Goal: Information Seeking & Learning: Check status

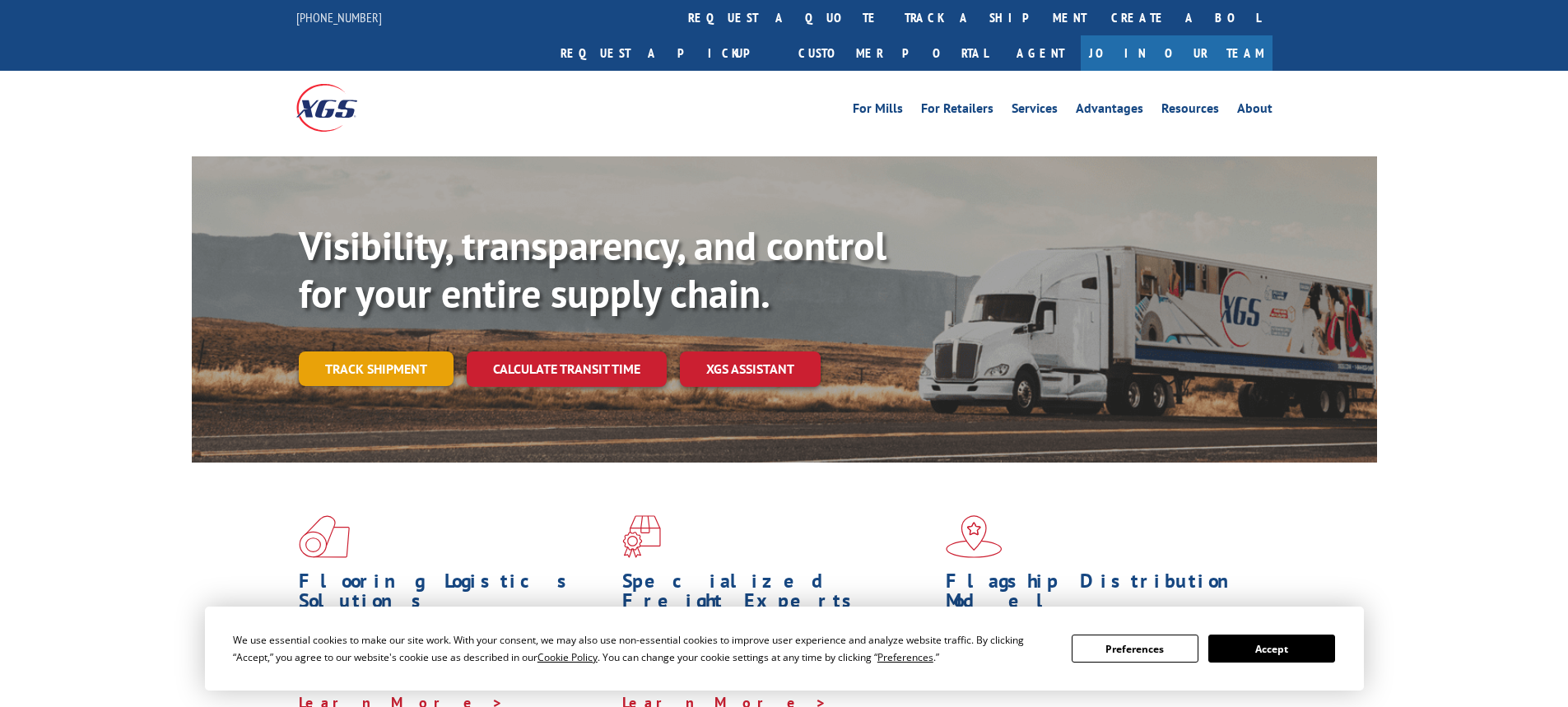
click at [365, 351] on link "Track shipment" at bounding box center [375, 368] width 154 height 34
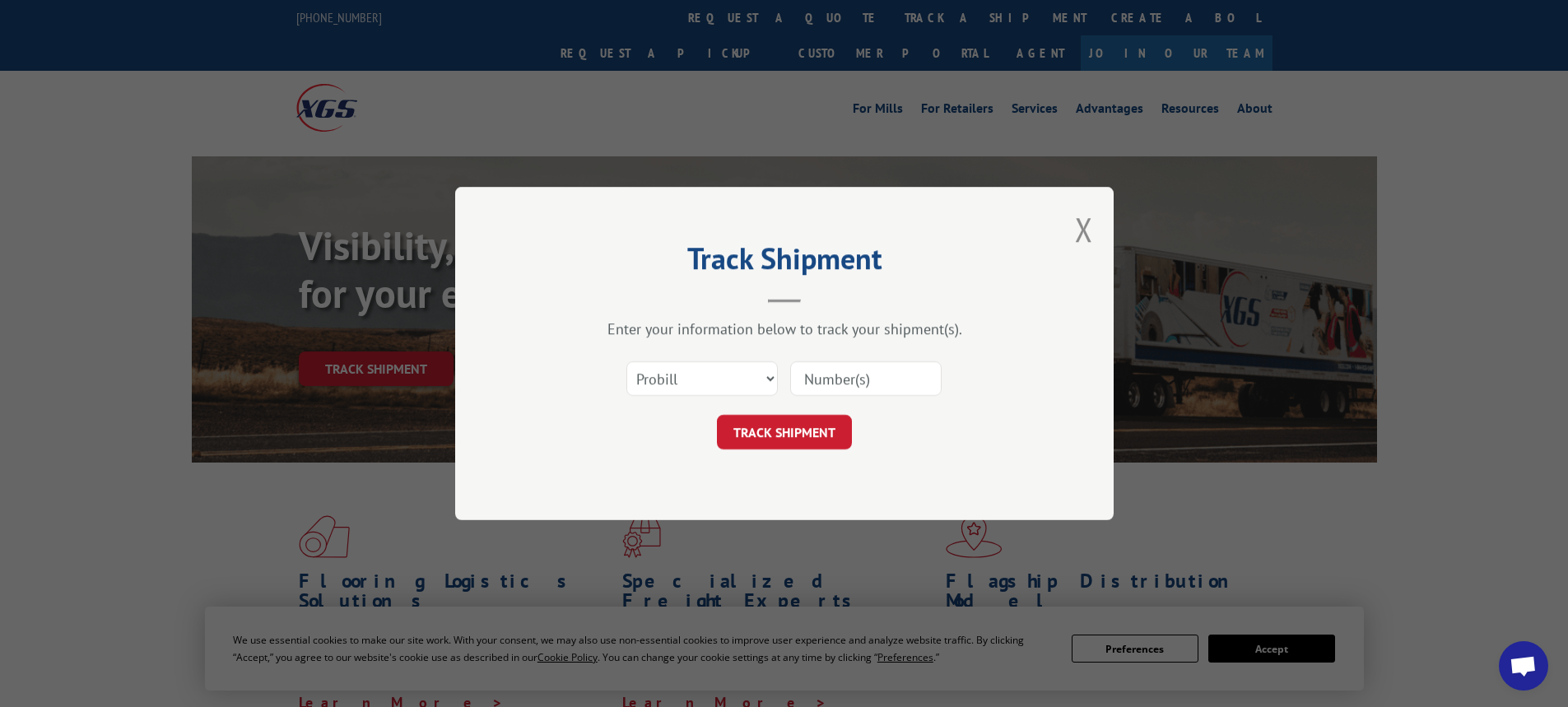
click at [858, 376] on input at bounding box center [866, 379] width 152 height 34
paste input "17596579"
type input "17596579"
click at [804, 424] on button "TRACK SHIPMENT" at bounding box center [784, 432] width 135 height 34
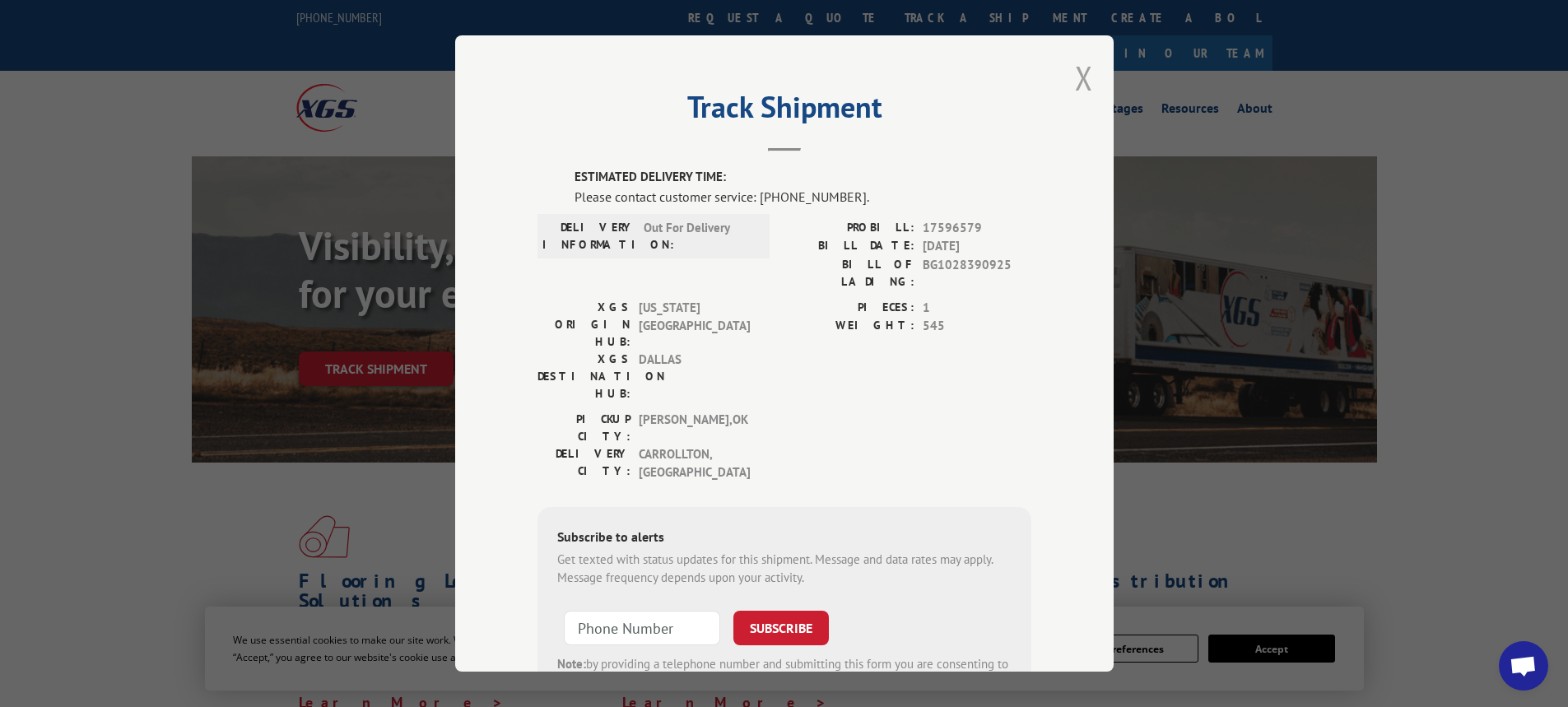
drag, startPoint x: 1089, startPoint y: 58, endPoint x: 1080, endPoint y: 61, distance: 9.5
click at [1089, 58] on div "Track Shipment ESTIMATED DELIVERY TIME: Please contact customer service: [PHONE…" at bounding box center [784, 354] width 658 height 636
click at [1080, 61] on button "Close modal" at bounding box center [1083, 78] width 18 height 44
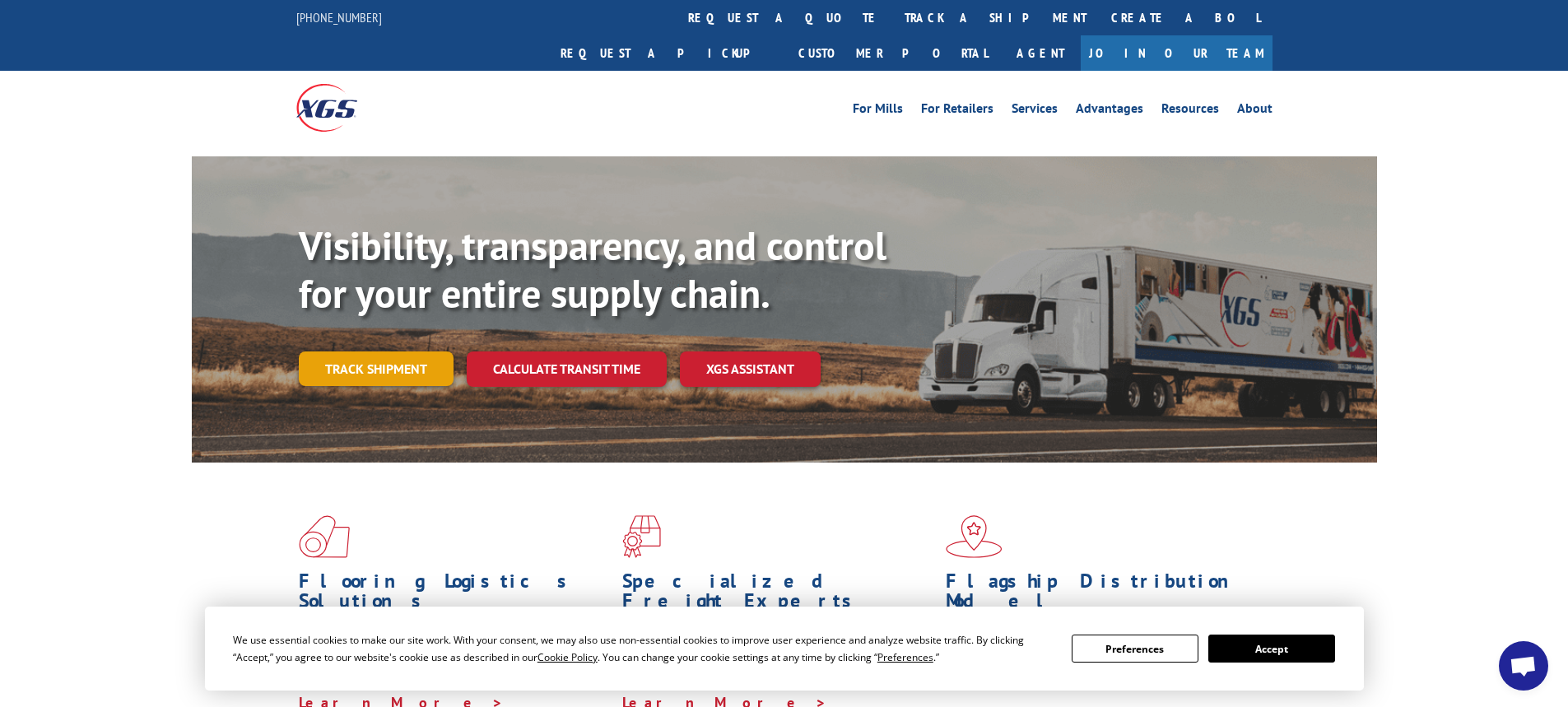
click at [388, 351] on link "Track shipment" at bounding box center [375, 368] width 154 height 34
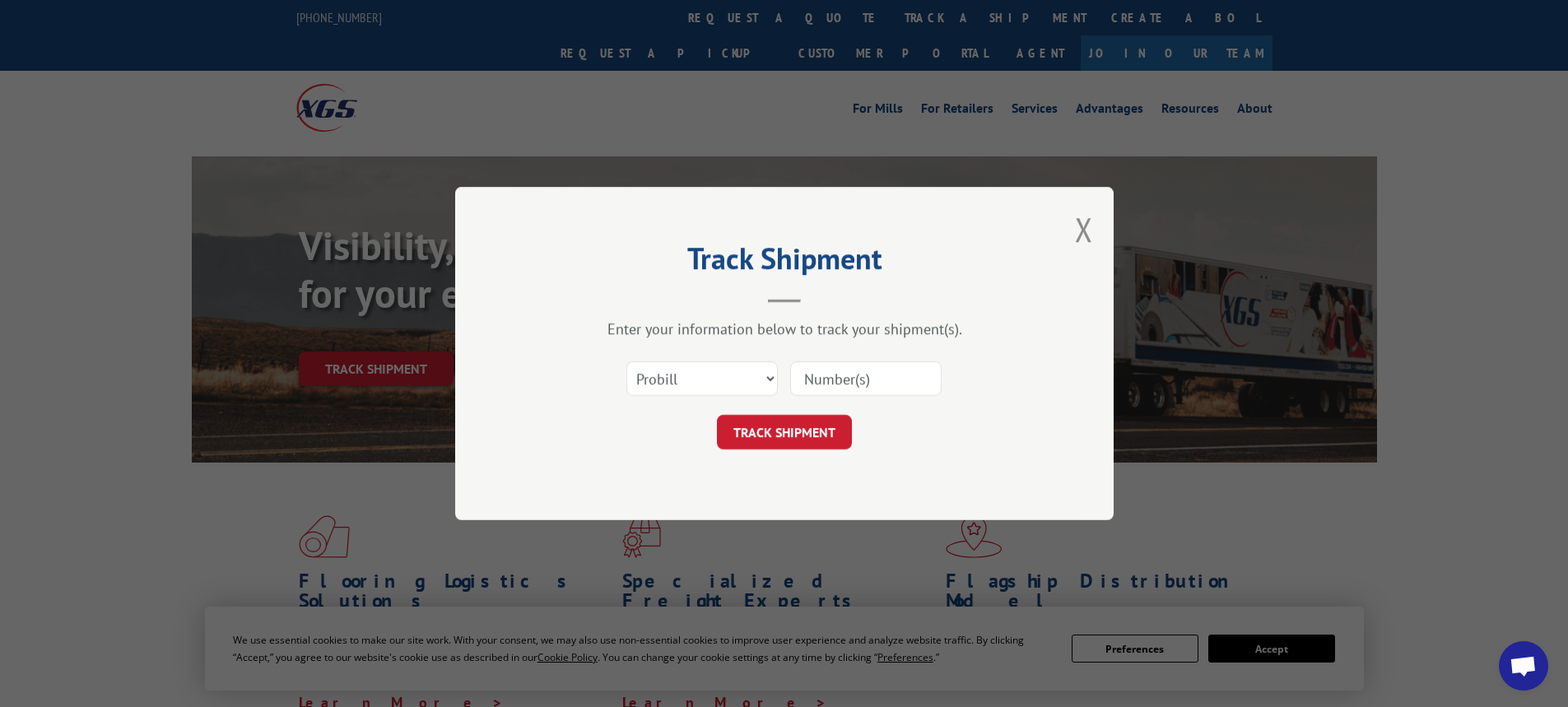
click at [885, 385] on input at bounding box center [866, 379] width 152 height 34
paste input "17596580"
type input "17596580"
click at [796, 418] on button "TRACK SHIPMENT" at bounding box center [784, 432] width 135 height 34
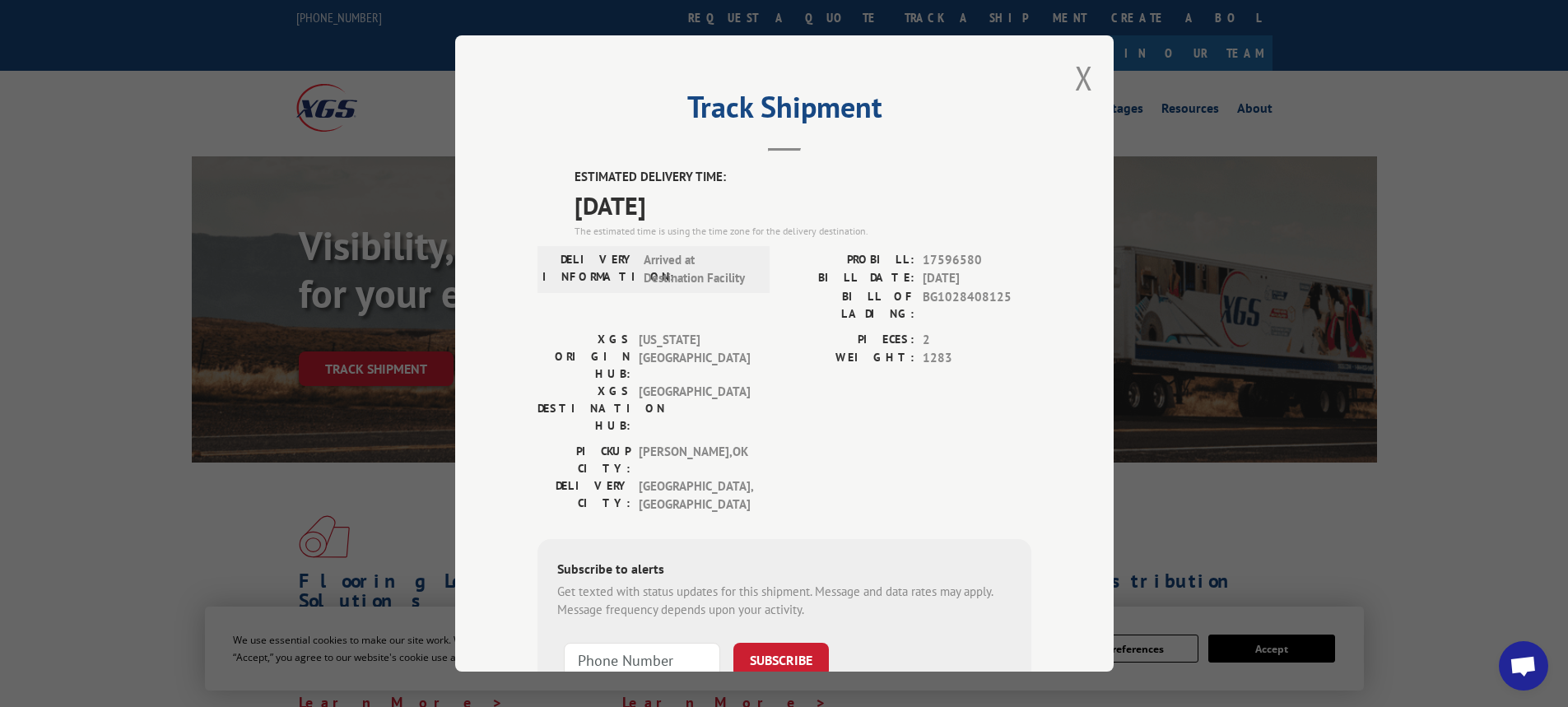
click at [1090, 90] on div "Track Shipment ESTIMATED DELIVERY TIME: [DATE] The estimated time is using the …" at bounding box center [784, 354] width 658 height 636
click at [1085, 87] on div "Track Shipment ESTIMATED DELIVERY TIME: [DATE] The estimated time is using the …" at bounding box center [784, 354] width 658 height 636
click at [1064, 67] on div "Track Shipment ESTIMATED DELIVERY TIME: [DATE] The estimated time is using the …" at bounding box center [784, 354] width 658 height 636
click at [1075, 71] on button "Close modal" at bounding box center [1083, 78] width 18 height 44
